Goal: Find specific page/section: Find specific page/section

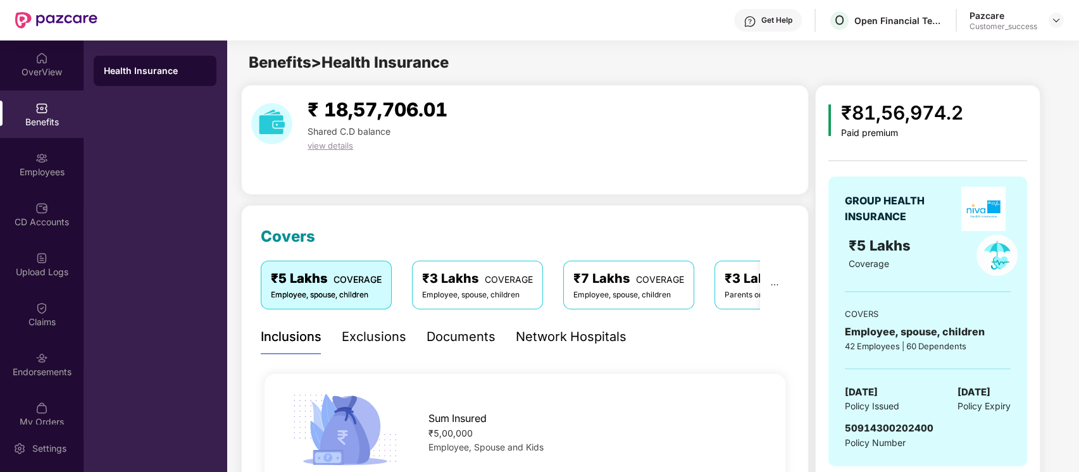
scroll to position [40, 0]
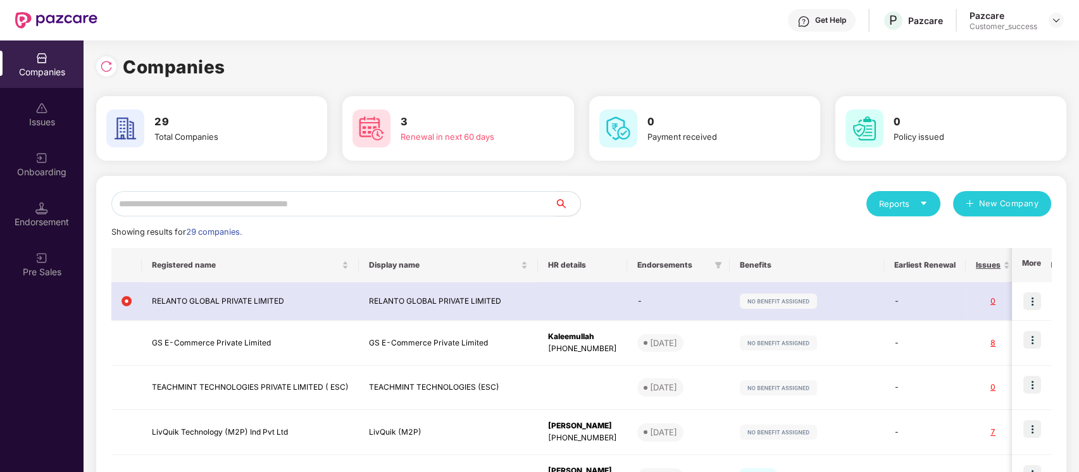
click at [505, 209] on input "text" at bounding box center [333, 203] width 444 height 25
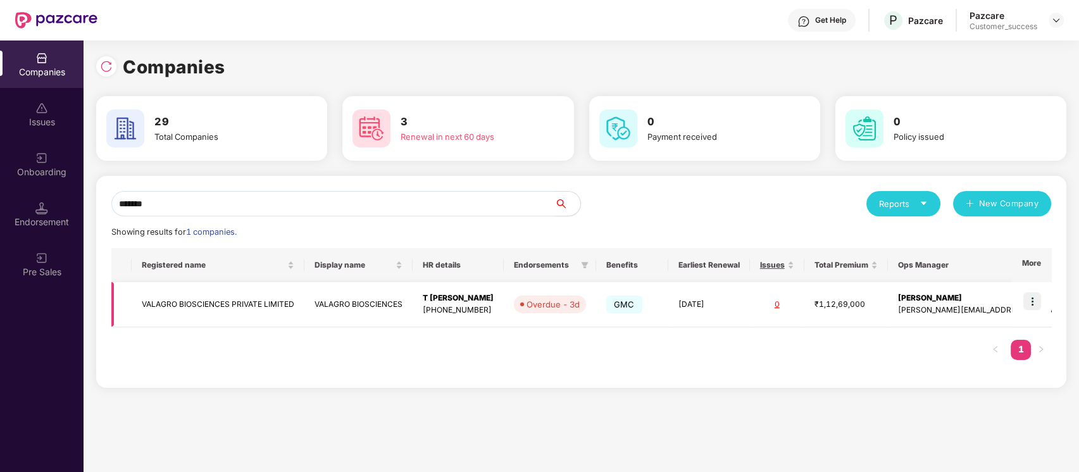
type input "*******"
click at [213, 299] on td "VALAGRO BIOSCIENCES PRIVATE LIMITED" at bounding box center [218, 304] width 173 height 45
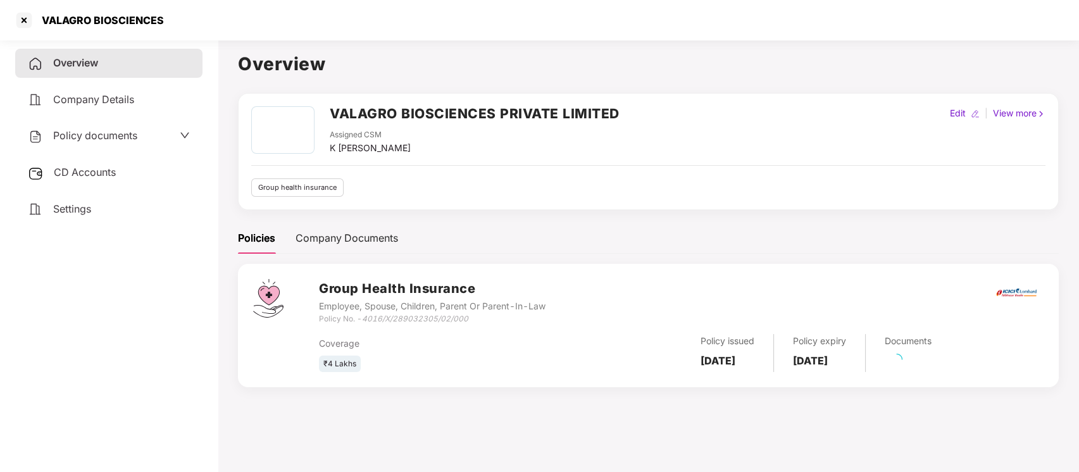
click at [103, 132] on span "Policy documents" at bounding box center [95, 135] width 84 height 13
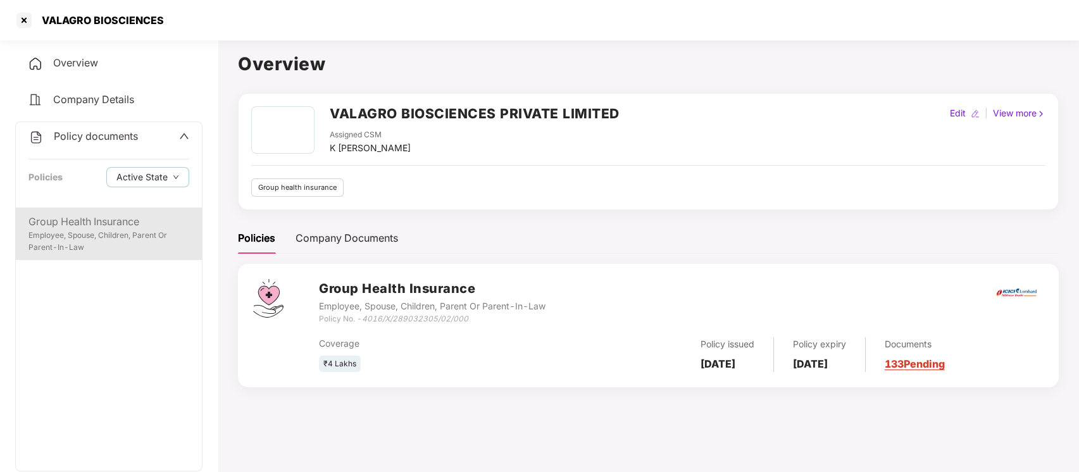
click at [82, 257] on div "Group Health Insurance Employee, Spouse, Children, Parent Or Parent-In-Law" at bounding box center [109, 234] width 186 height 53
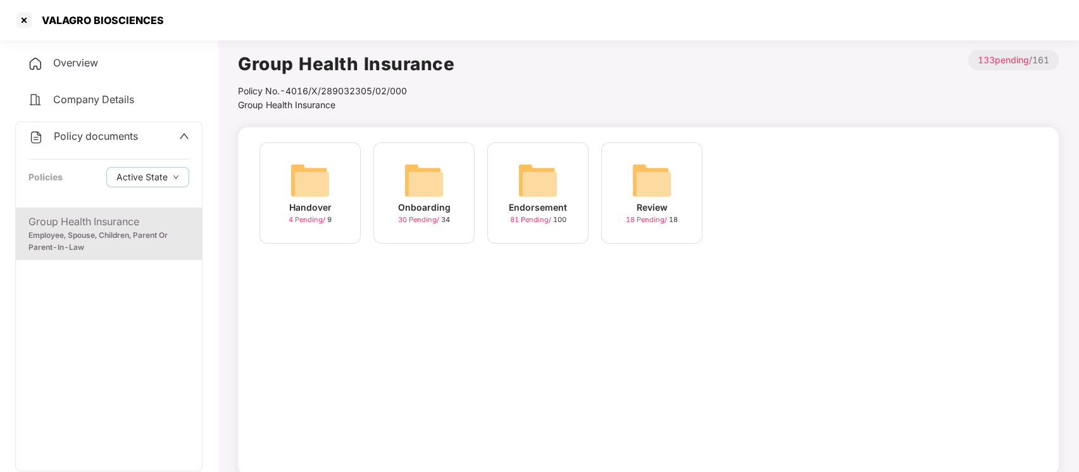
click at [542, 175] on img at bounding box center [538, 180] width 40 height 40
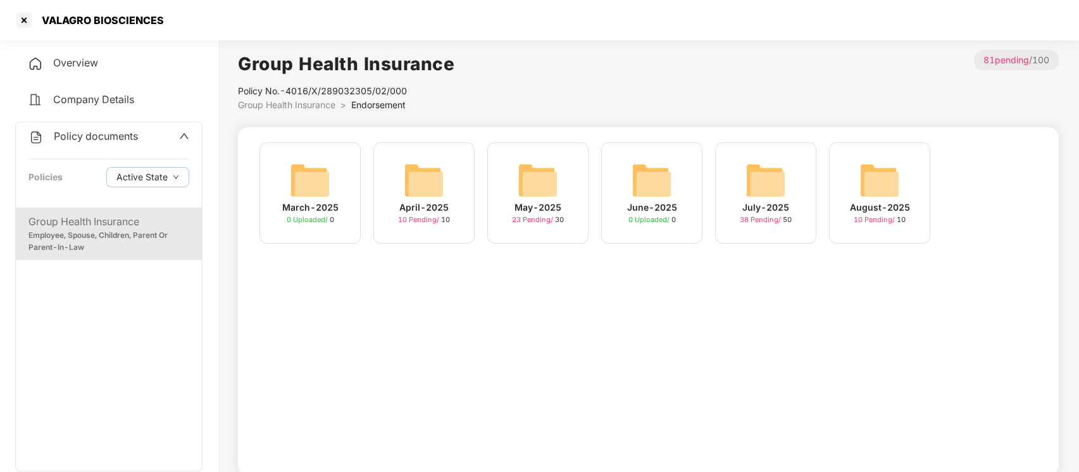
scroll to position [35, 0]
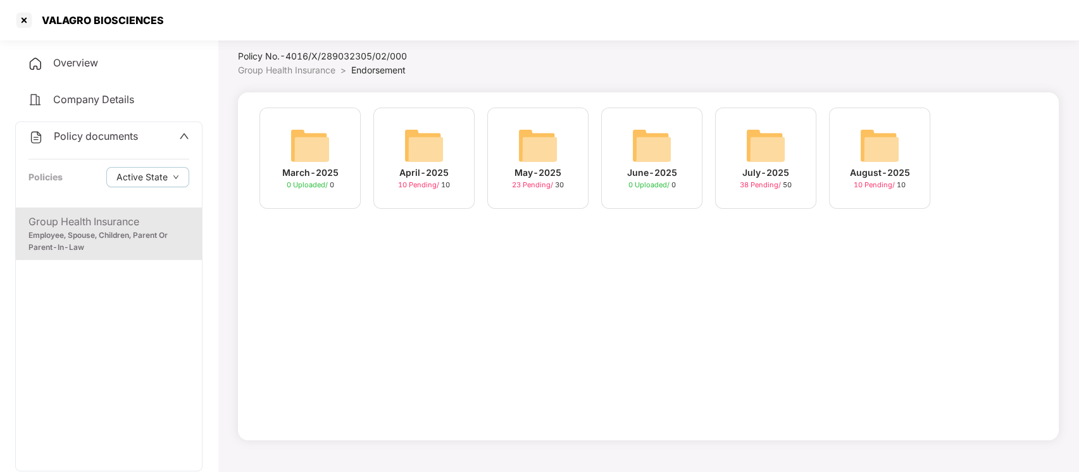
click at [864, 142] on img at bounding box center [879, 145] width 40 height 40
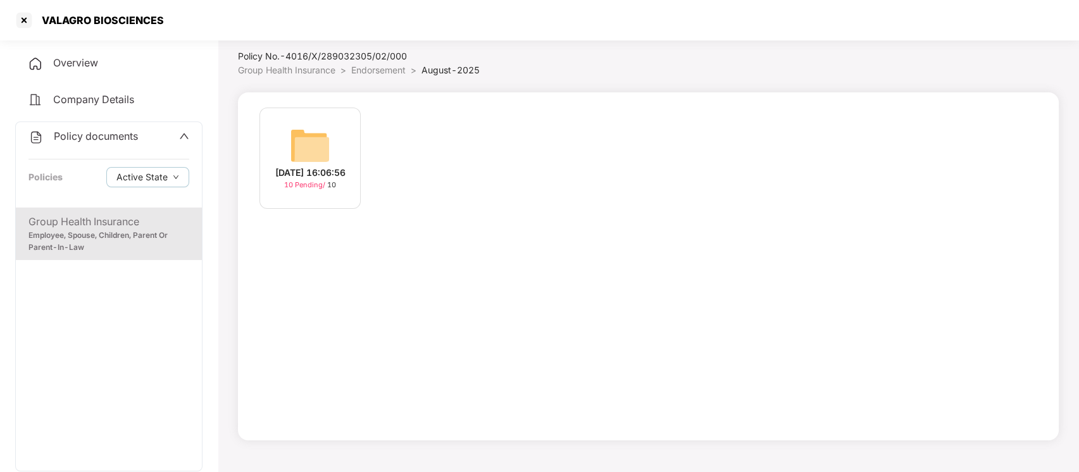
click at [307, 173] on div "[DATE] 16:06:56" at bounding box center [310, 173] width 70 height 14
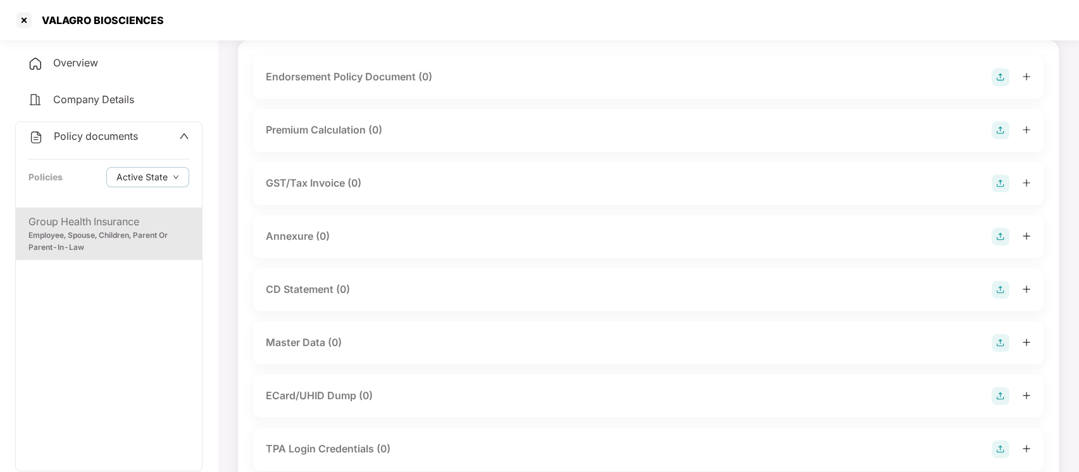
scroll to position [0, 0]
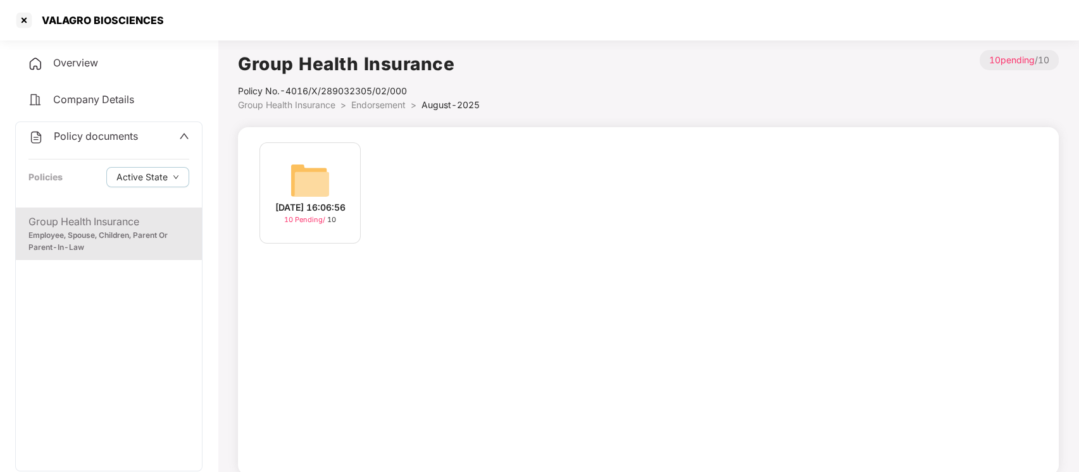
scroll to position [35, 0]
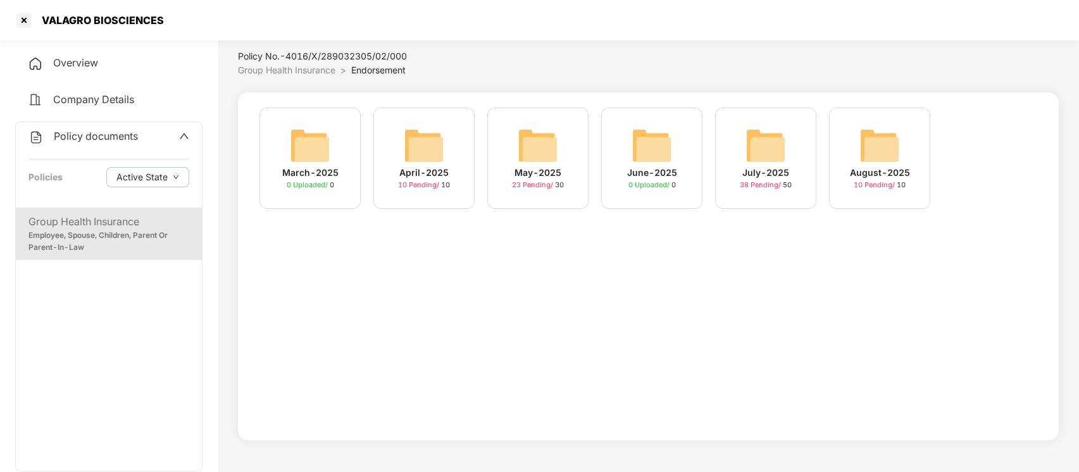
click at [727, 195] on div "July-2025 38 Pending / 50" at bounding box center [765, 158] width 101 height 101
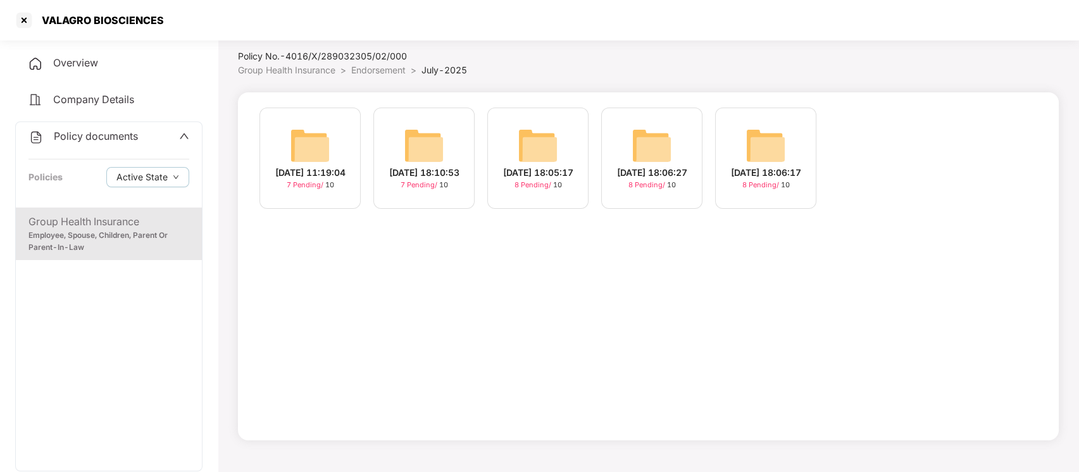
click at [329, 178] on div "[DATE] 11:19:04" at bounding box center [310, 173] width 70 height 14
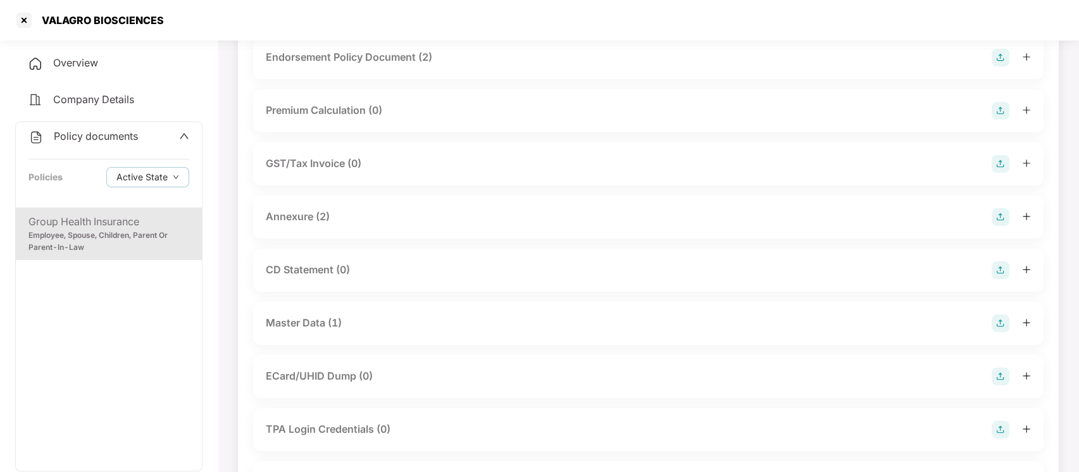
scroll to position [232, 0]
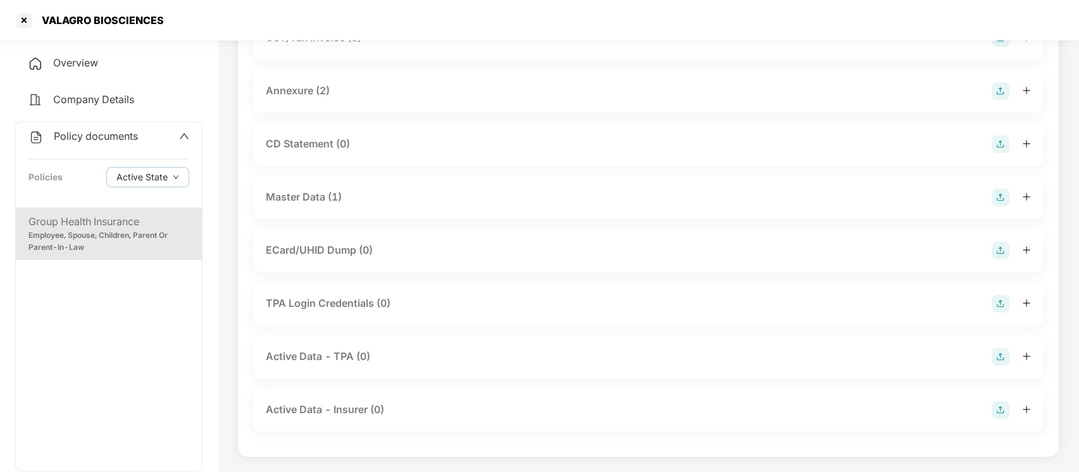
click at [326, 193] on div "Master Data (1)" at bounding box center [304, 197] width 76 height 16
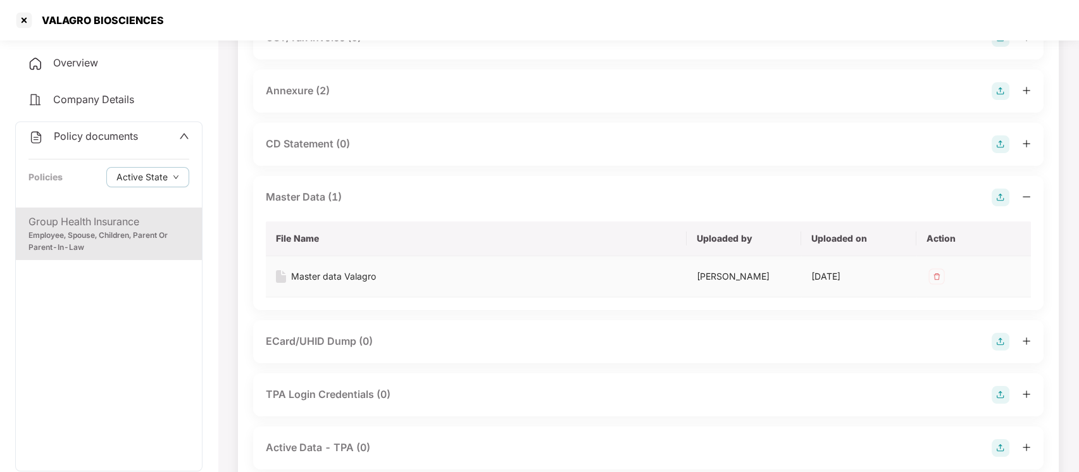
click at [340, 275] on div "Master data Valagro" at bounding box center [333, 277] width 85 height 14
